Goal: Task Accomplishment & Management: Use online tool/utility

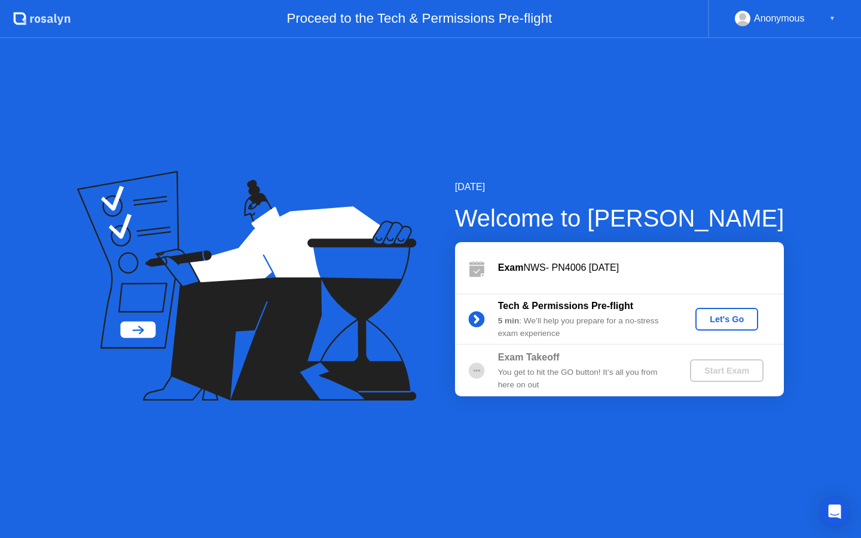
click at [725, 320] on div "Let's Go" at bounding box center [726, 319] width 53 height 10
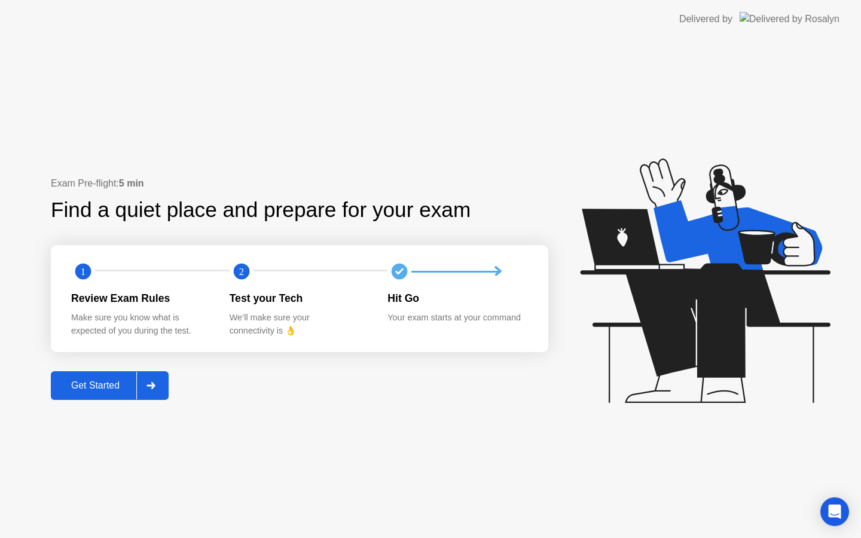
click at [157, 378] on div at bounding box center [150, 385] width 29 height 27
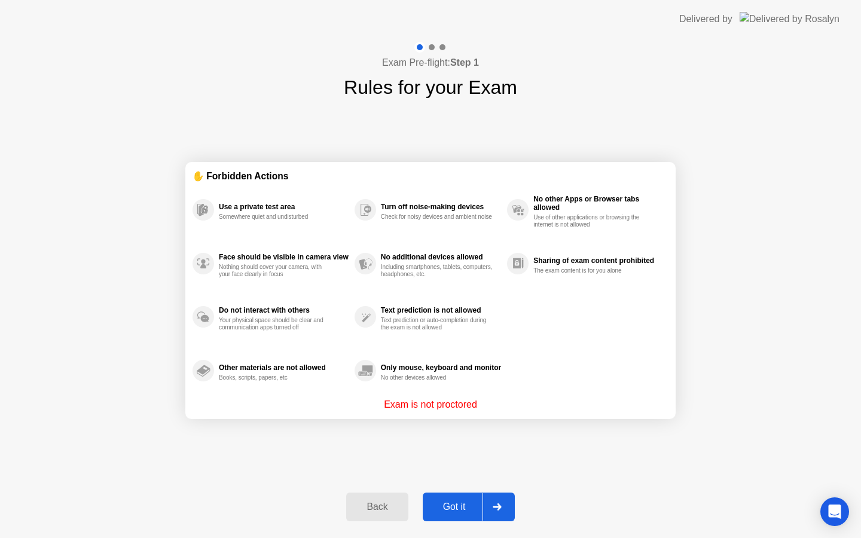
click at [491, 503] on div at bounding box center [496, 506] width 29 height 27
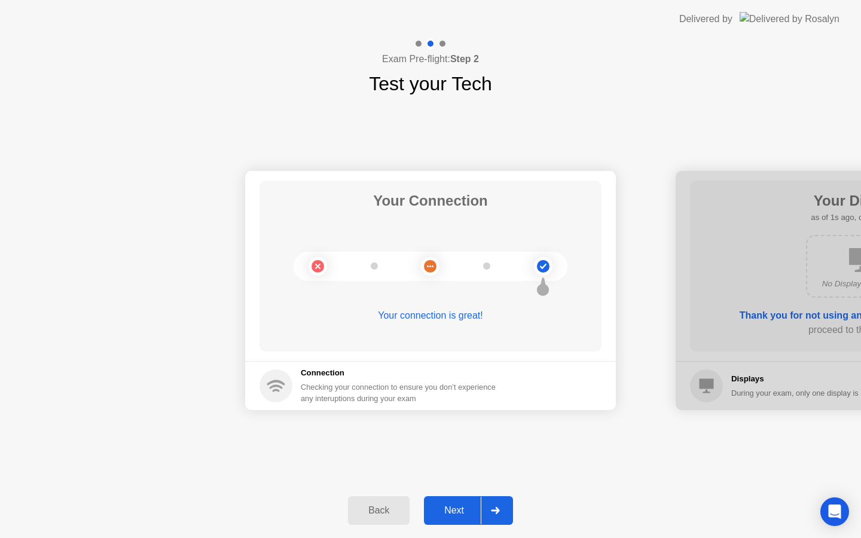
click at [491, 503] on div at bounding box center [495, 510] width 29 height 27
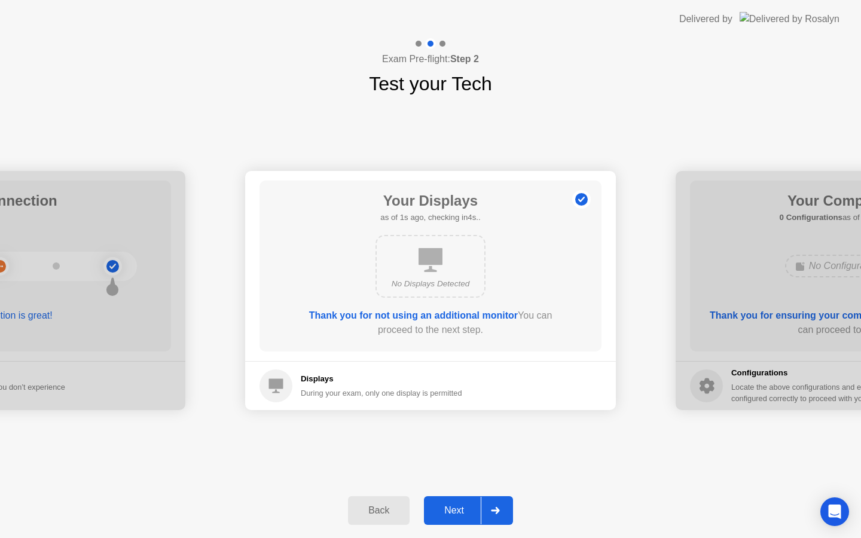
click at [491, 503] on div at bounding box center [495, 510] width 29 height 27
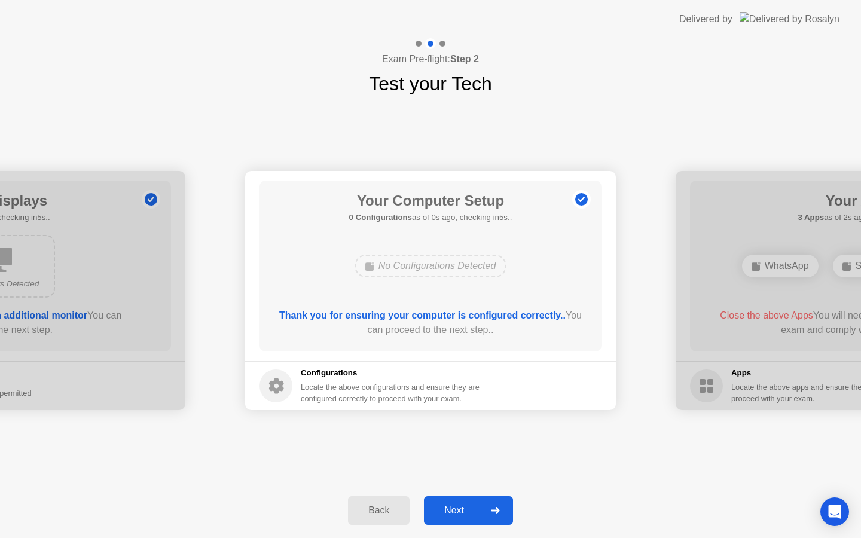
click at [491, 503] on div at bounding box center [495, 510] width 29 height 27
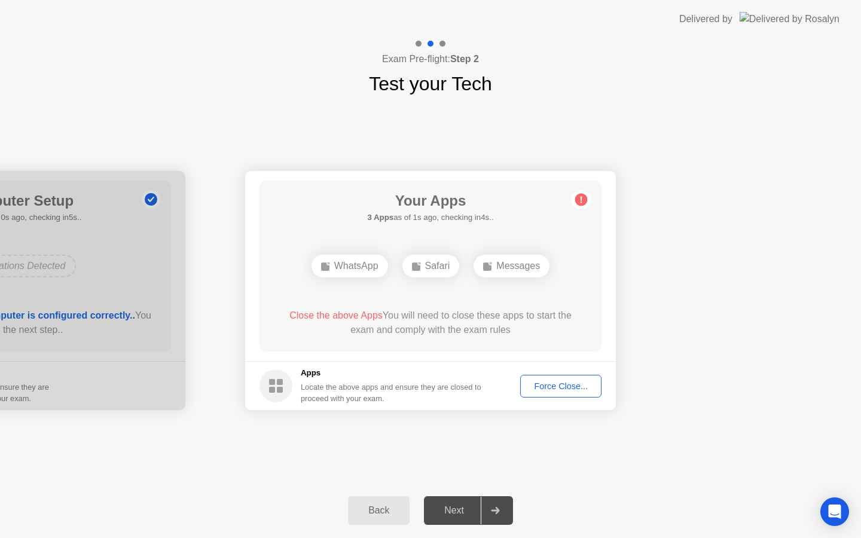
click at [569, 385] on div "Force Close..." at bounding box center [560, 386] width 73 height 10
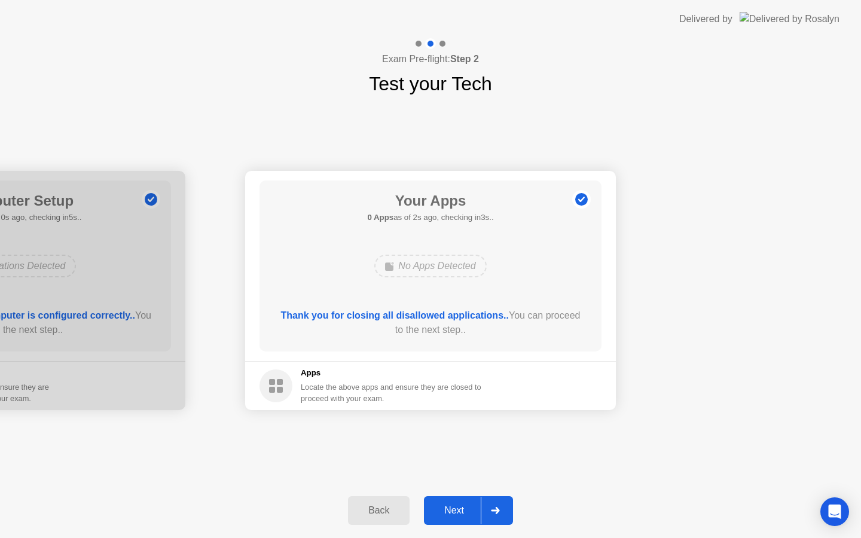
click at [470, 512] on div "Next" at bounding box center [453, 510] width 53 height 11
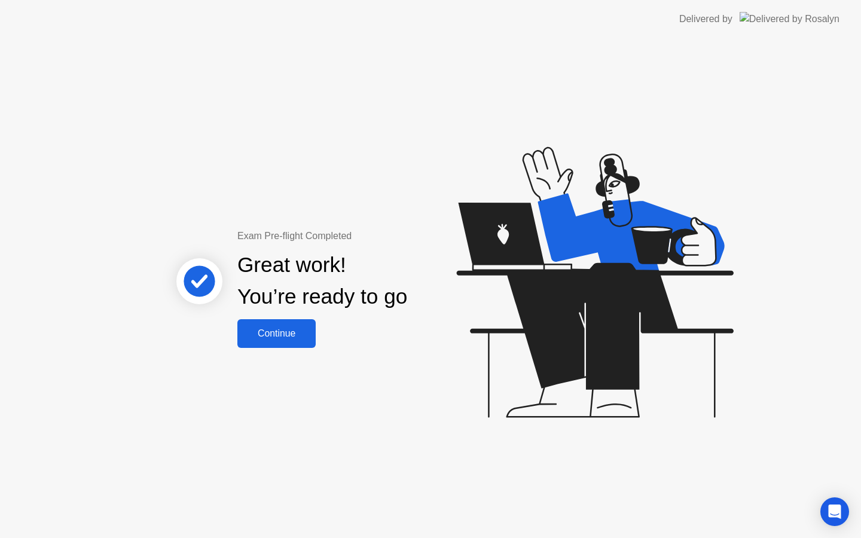
click at [308, 329] on div "Continue" at bounding box center [276, 333] width 71 height 11
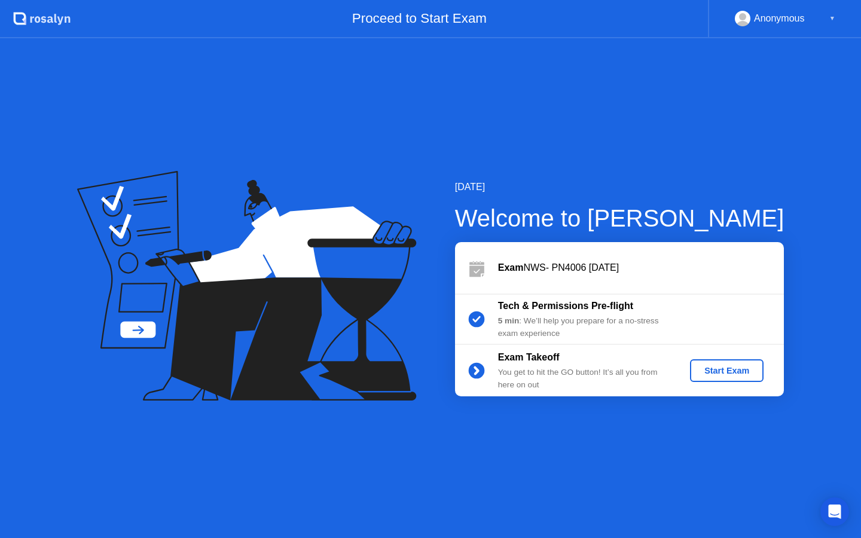
click at [729, 372] on div "Start Exam" at bounding box center [726, 371] width 64 height 10
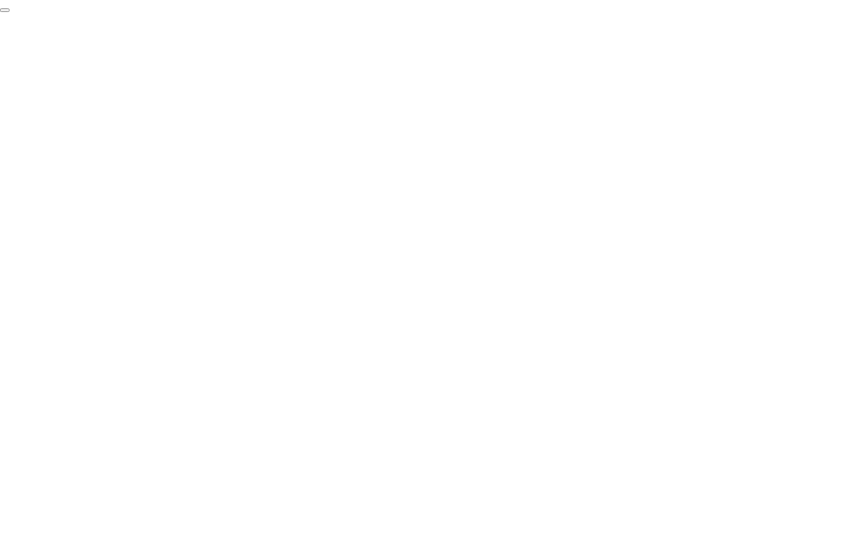
click div "End Proctoring Session"
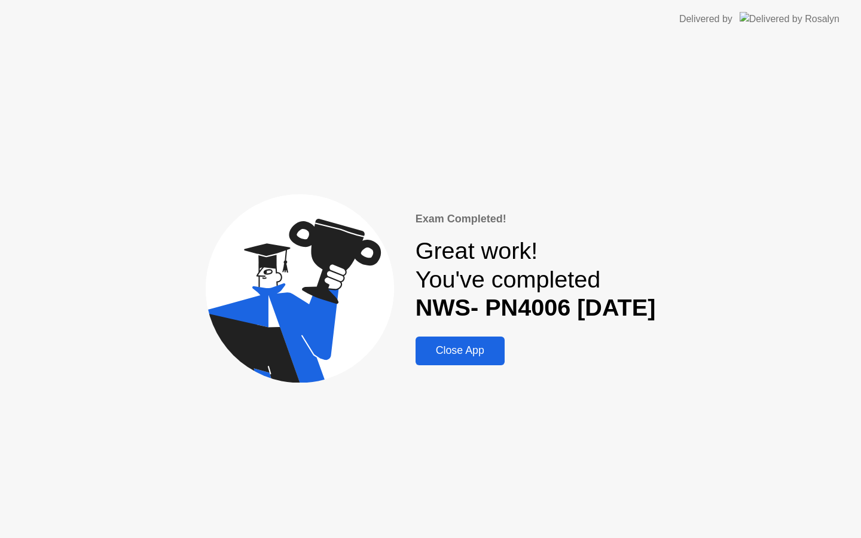
click at [464, 357] on div "Close App" at bounding box center [460, 350] width 82 height 13
